Goal: Information Seeking & Learning: Check status

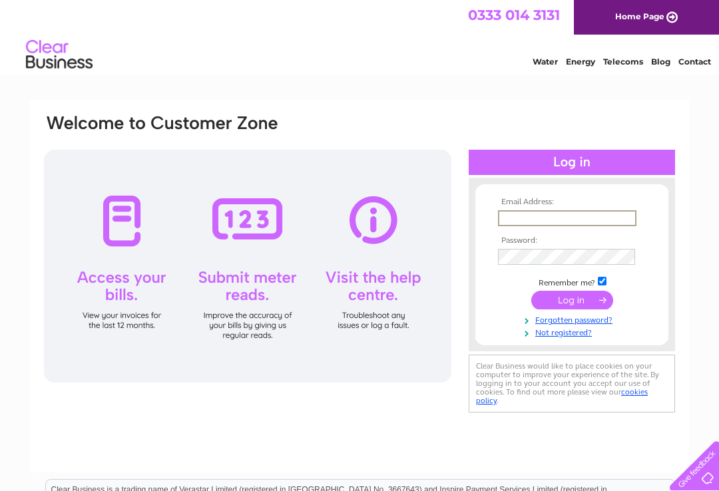
type input "[EMAIL_ADDRESS][PERSON_NAME][DOMAIN_NAME]"
click at [572, 301] on input "submit" at bounding box center [572, 300] width 82 height 19
click at [576, 306] on input "submit" at bounding box center [572, 299] width 82 height 19
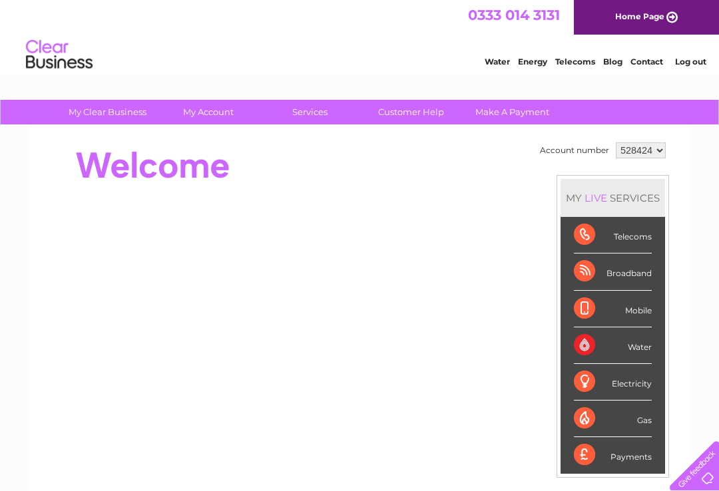
click at [637, 278] on div "Broadband" at bounding box center [613, 272] width 78 height 37
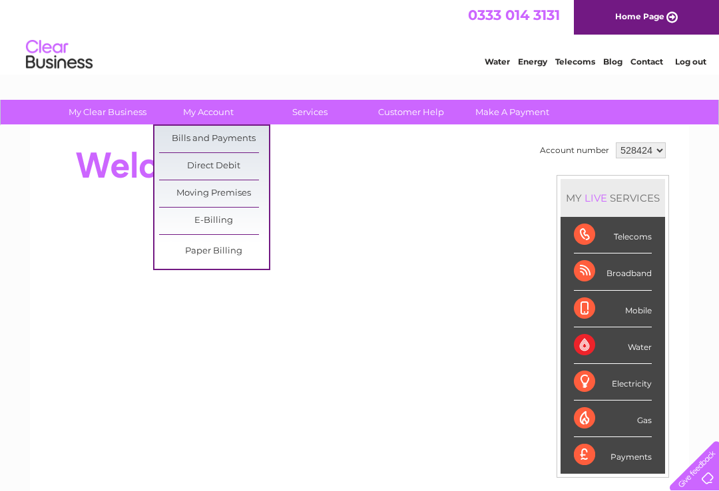
click at [229, 142] on link "Bills and Payments" at bounding box center [214, 139] width 110 height 27
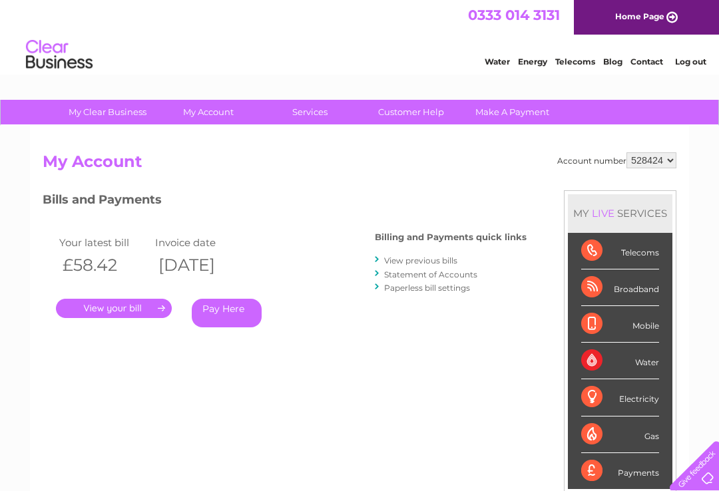
click at [119, 316] on link "." at bounding box center [114, 308] width 116 height 19
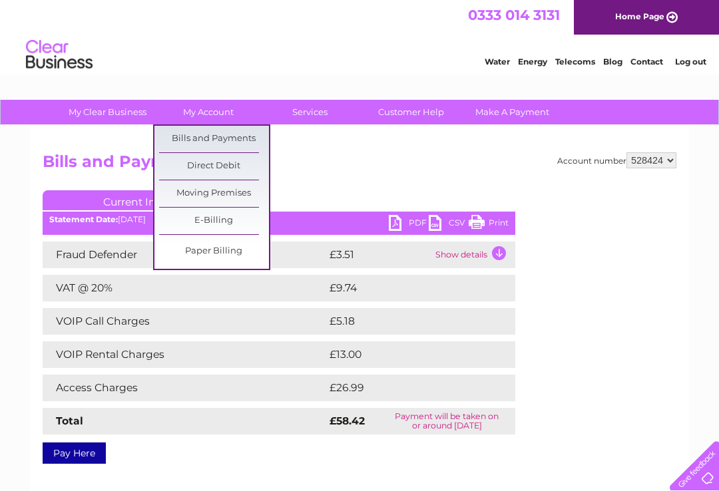
click at [239, 139] on link "Bills and Payments" at bounding box center [214, 139] width 110 height 27
click at [669, 168] on select "528424 907519" at bounding box center [652, 160] width 50 height 16
click at [656, 168] on select "528424 907519" at bounding box center [652, 160] width 50 height 16
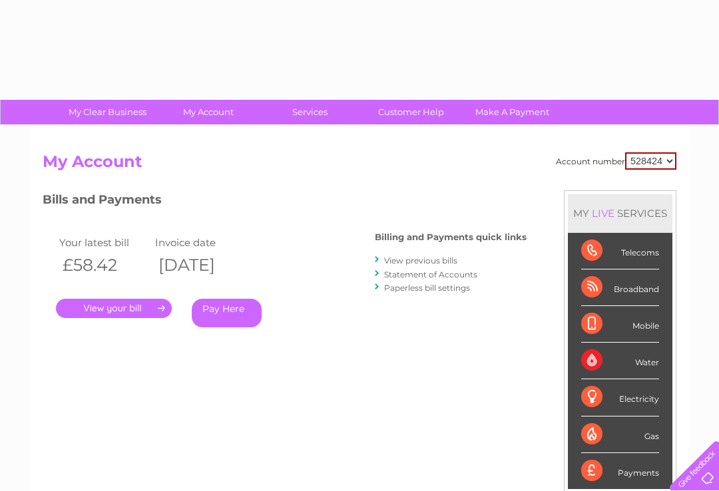
click at [663, 168] on select "528424 907519" at bounding box center [650, 160] width 51 height 17
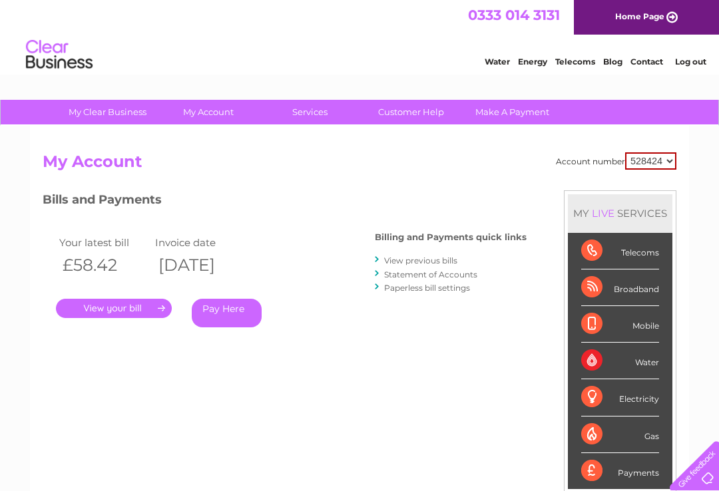
select select "907519"
click at [115, 315] on link "." at bounding box center [114, 308] width 116 height 19
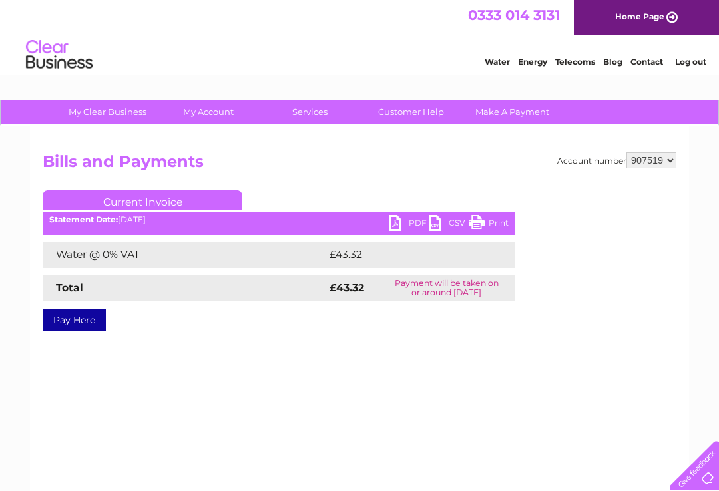
click at [677, 63] on link "Log out" at bounding box center [690, 62] width 31 height 10
